Goal: Navigation & Orientation: Go to known website

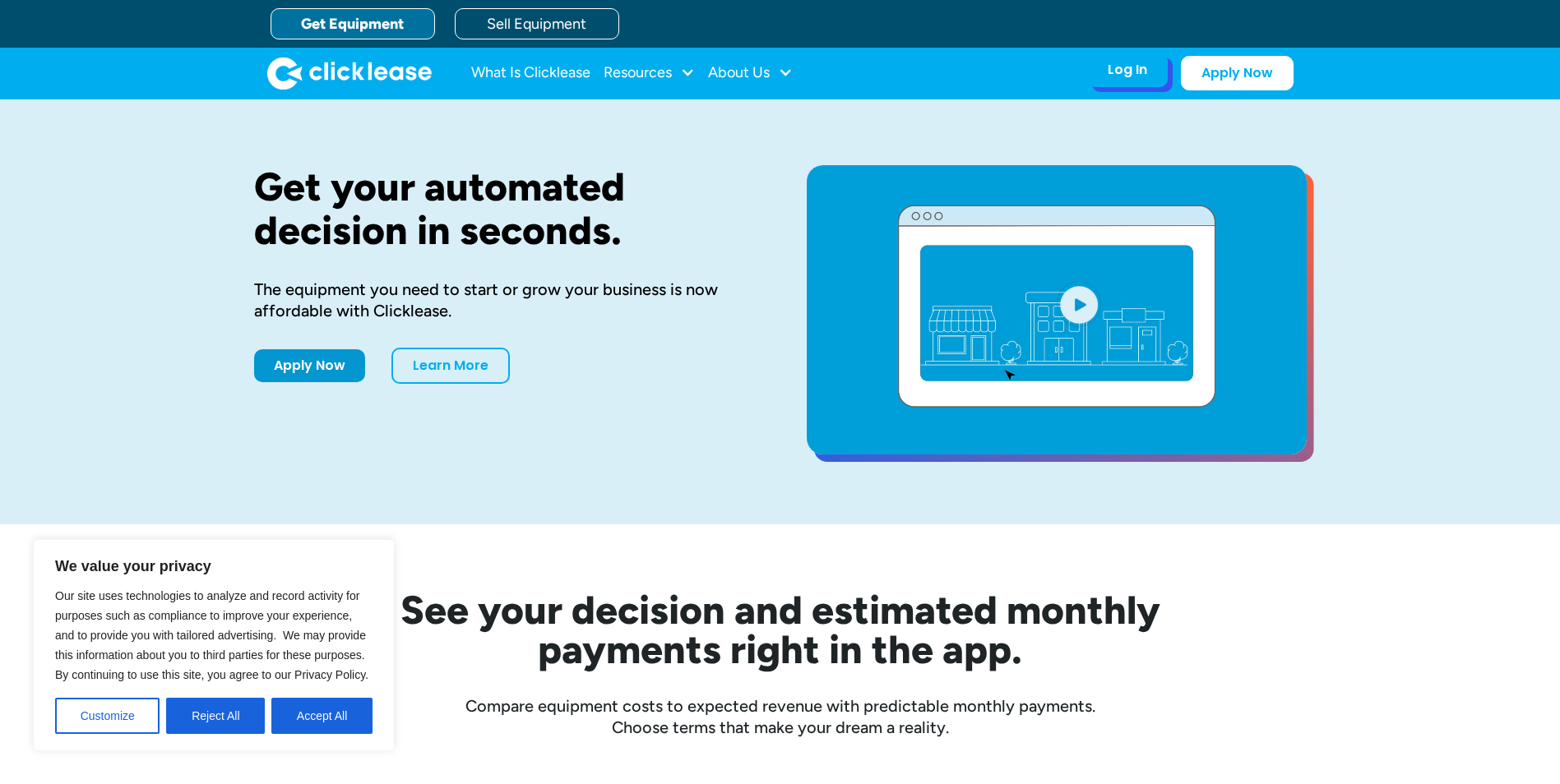
click at [1108, 74] on div "Log In" at bounding box center [1127, 69] width 40 height 16
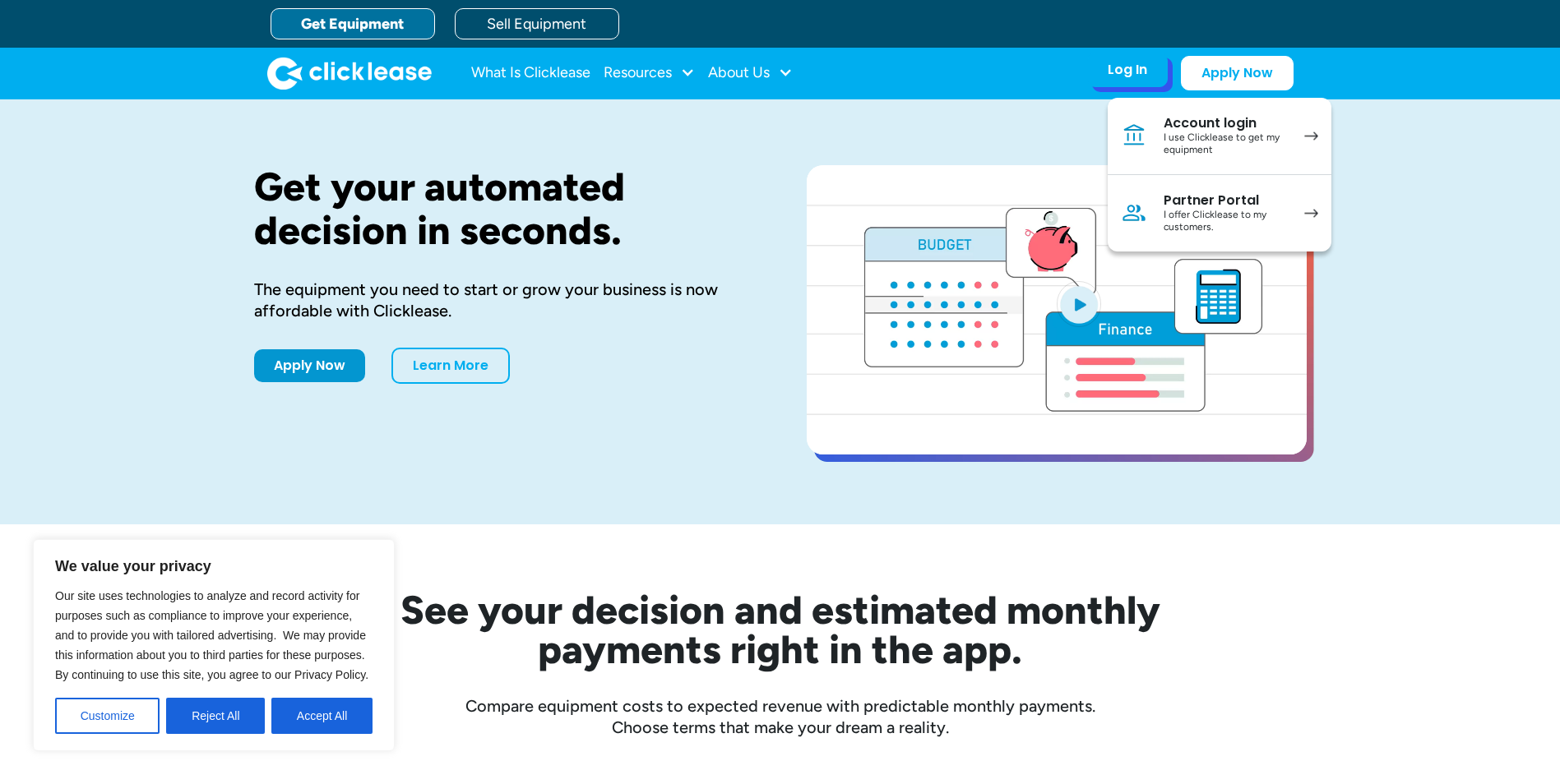
click at [1183, 147] on div "I use Clicklease to get my equipment" at bounding box center [1225, 143] width 125 height 26
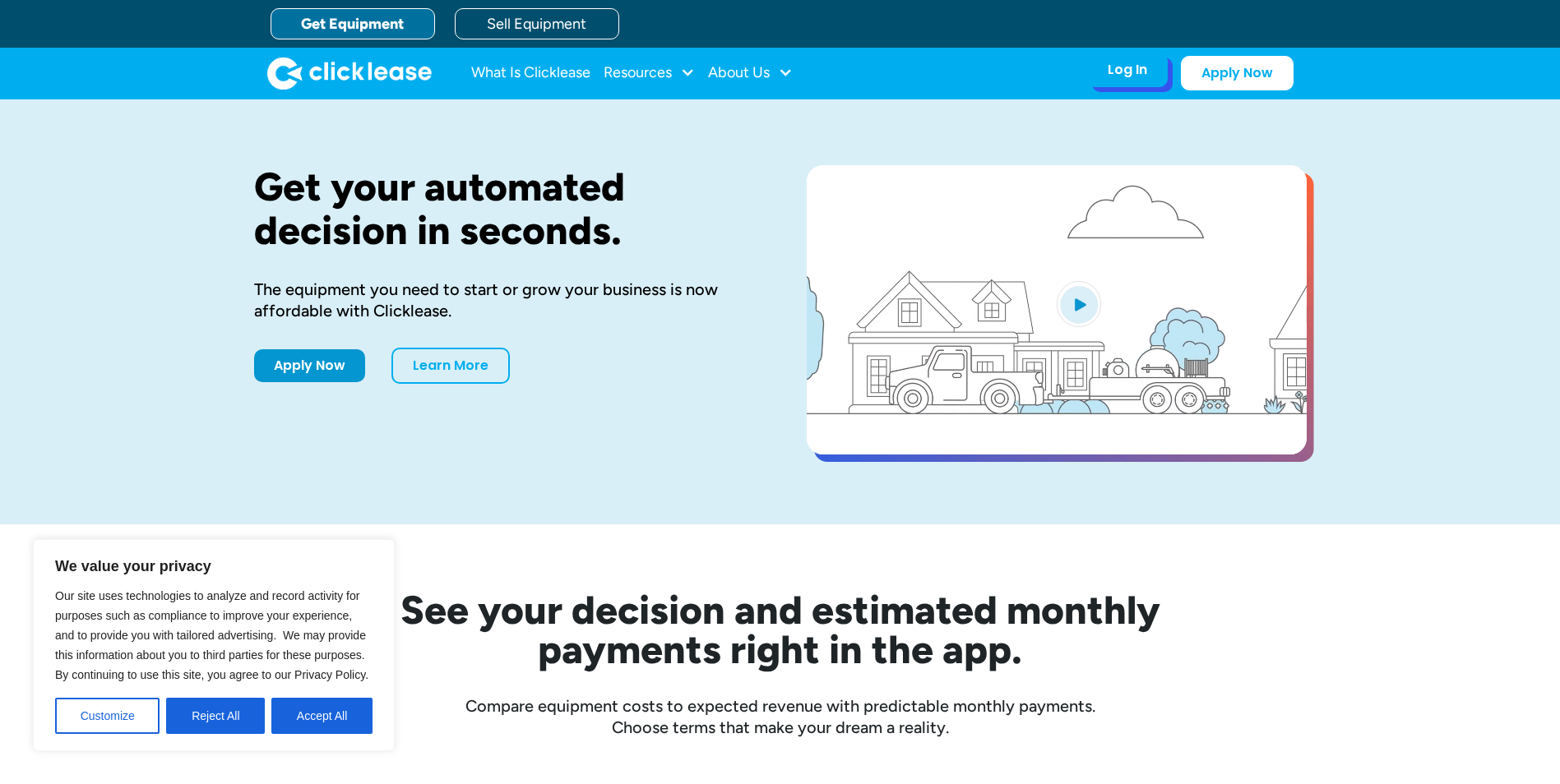
click at [1113, 74] on div "Log In" at bounding box center [1127, 69] width 40 height 16
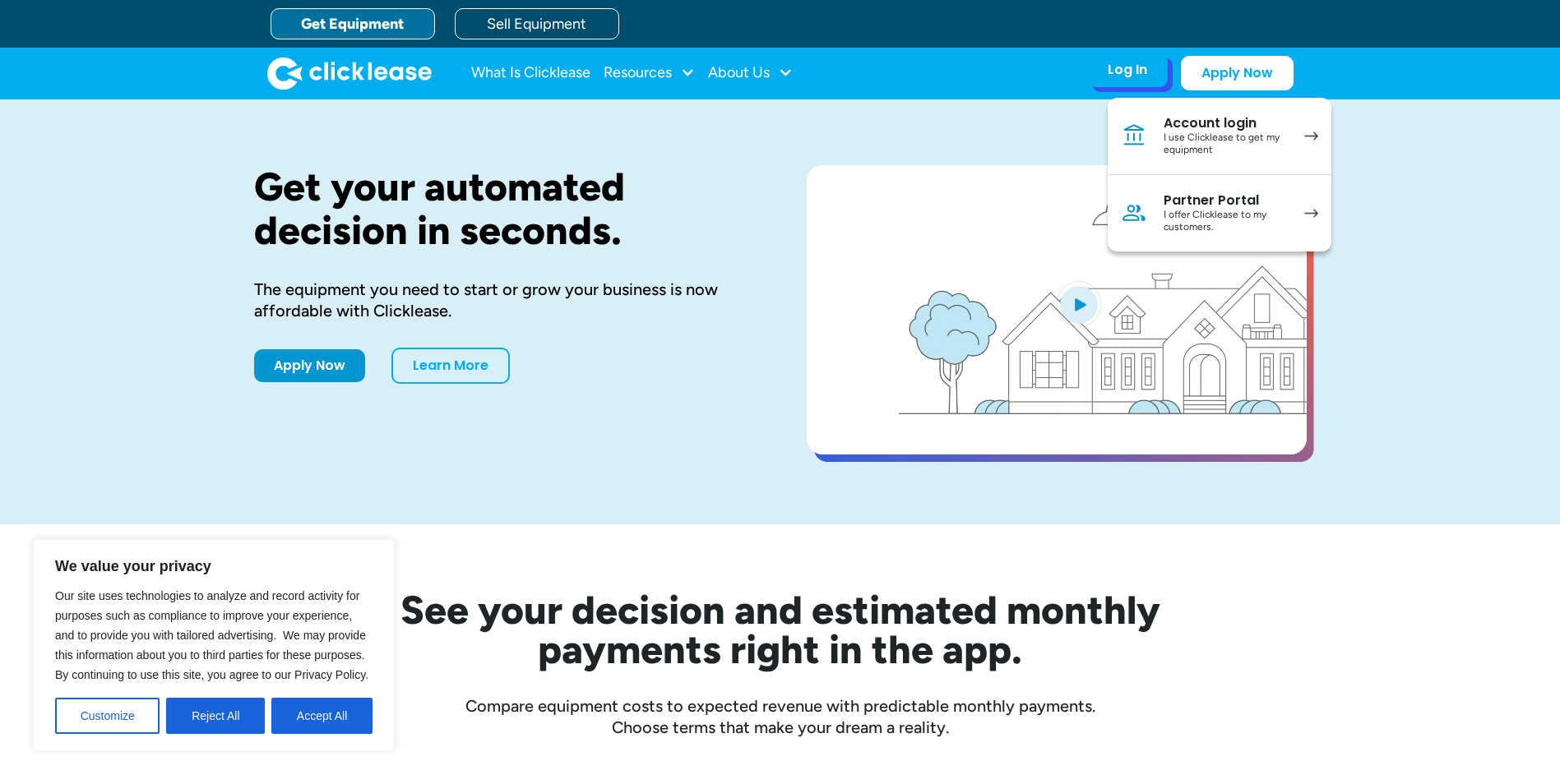
click at [1182, 122] on div "Account login" at bounding box center [1225, 123] width 125 height 16
